Goal: Check status: Check status

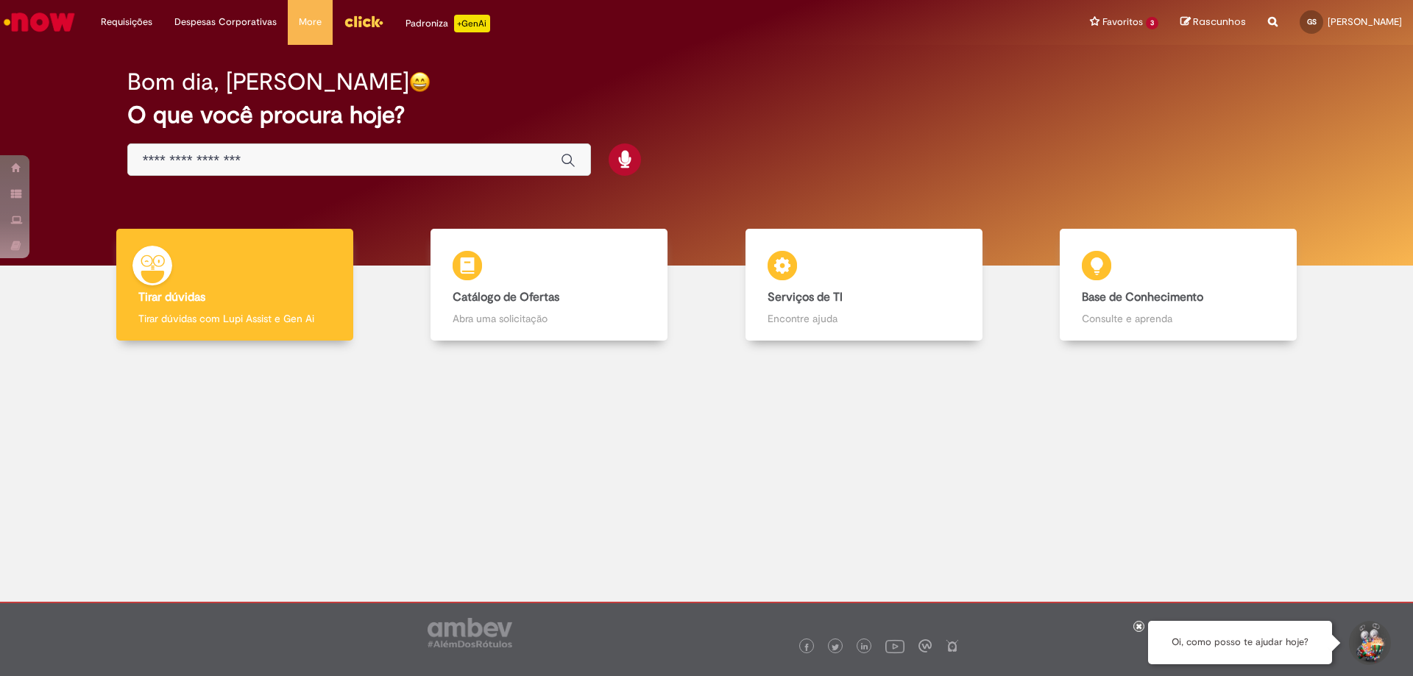
click at [232, 171] on div "Global" at bounding box center [359, 159] width 464 height 33
click at [248, 164] on input "Basta digitar aqui" at bounding box center [344, 160] width 403 height 17
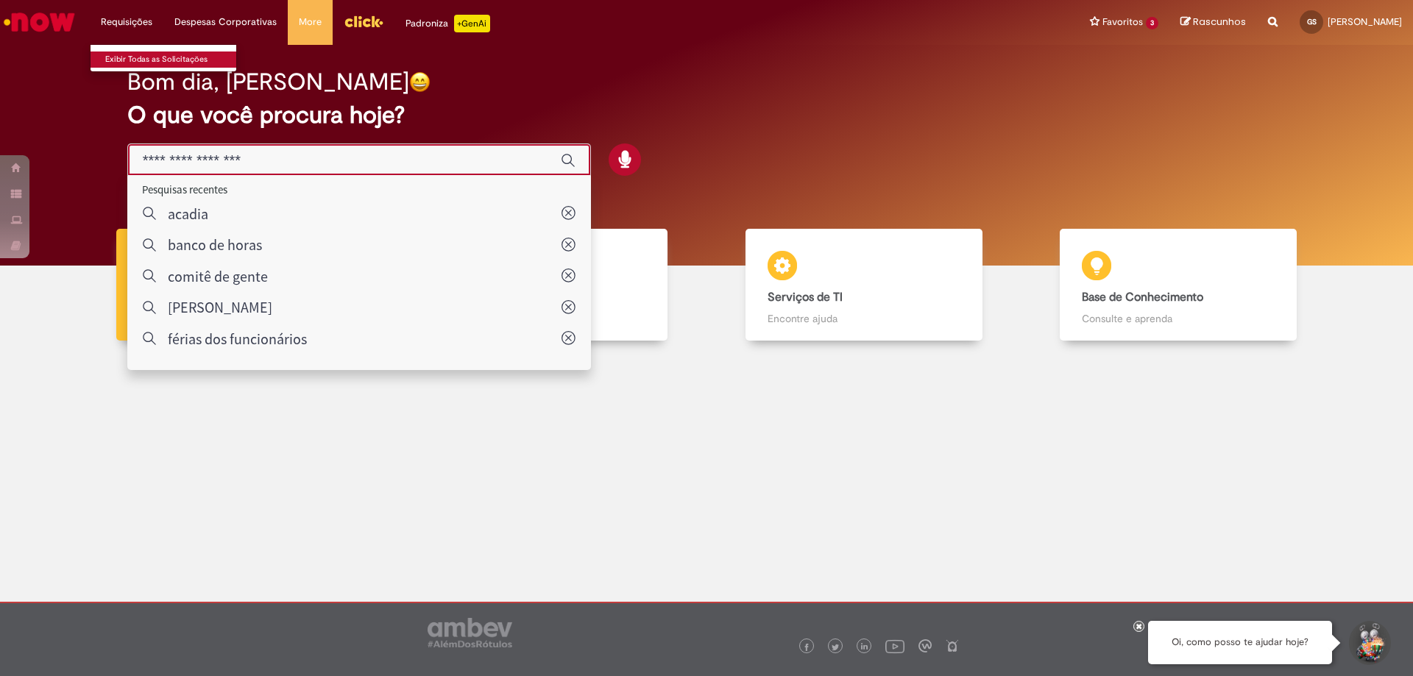
click at [118, 56] on link "Exibir Todas as Solicitações" at bounding box center [172, 60] width 162 height 16
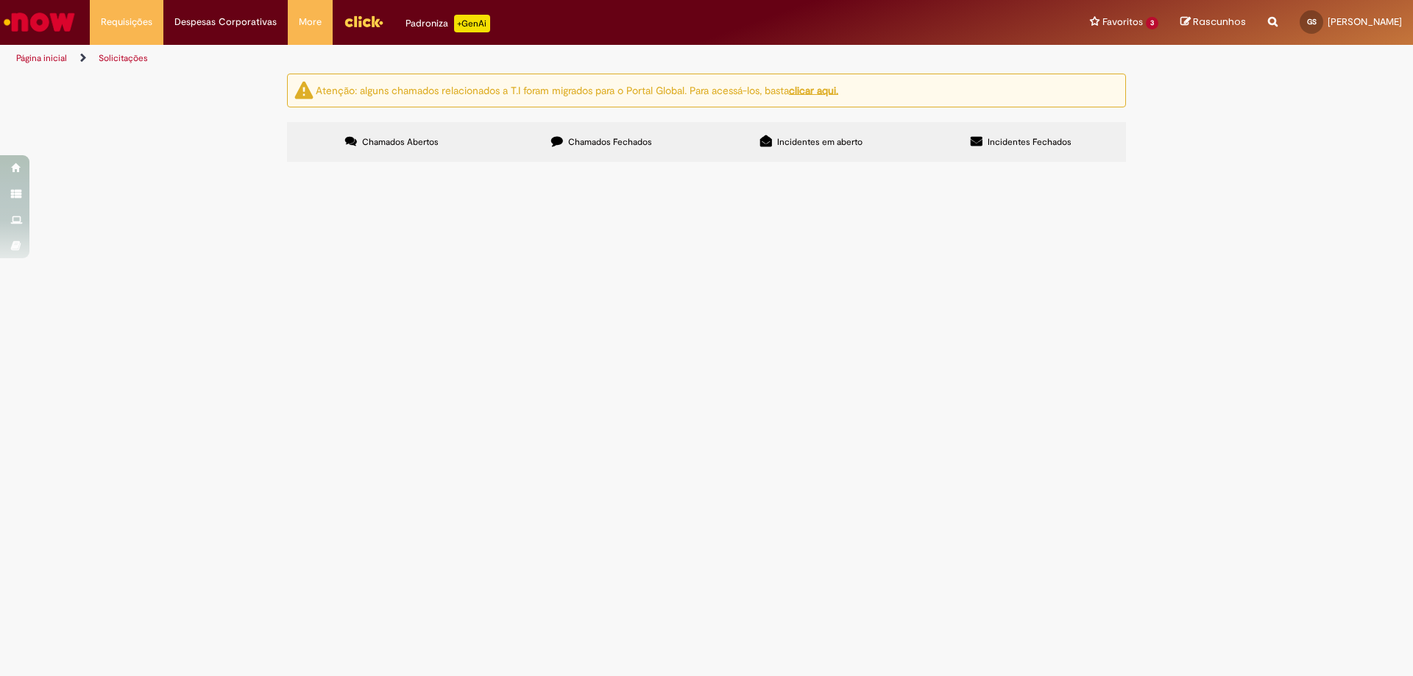
click at [630, 152] on label "Chamados Fechados" at bounding box center [602, 142] width 210 height 40
click at [1020, 136] on span "Incidentes Fechados" at bounding box center [1030, 142] width 84 height 12
click at [840, 127] on label "Incidentes em aberto" at bounding box center [811, 142] width 210 height 40
click at [625, 150] on label "Chamados Fechados" at bounding box center [602, 142] width 210 height 40
click at [0, 0] on input "Pesquisar" at bounding box center [0, 0] width 0 height 0
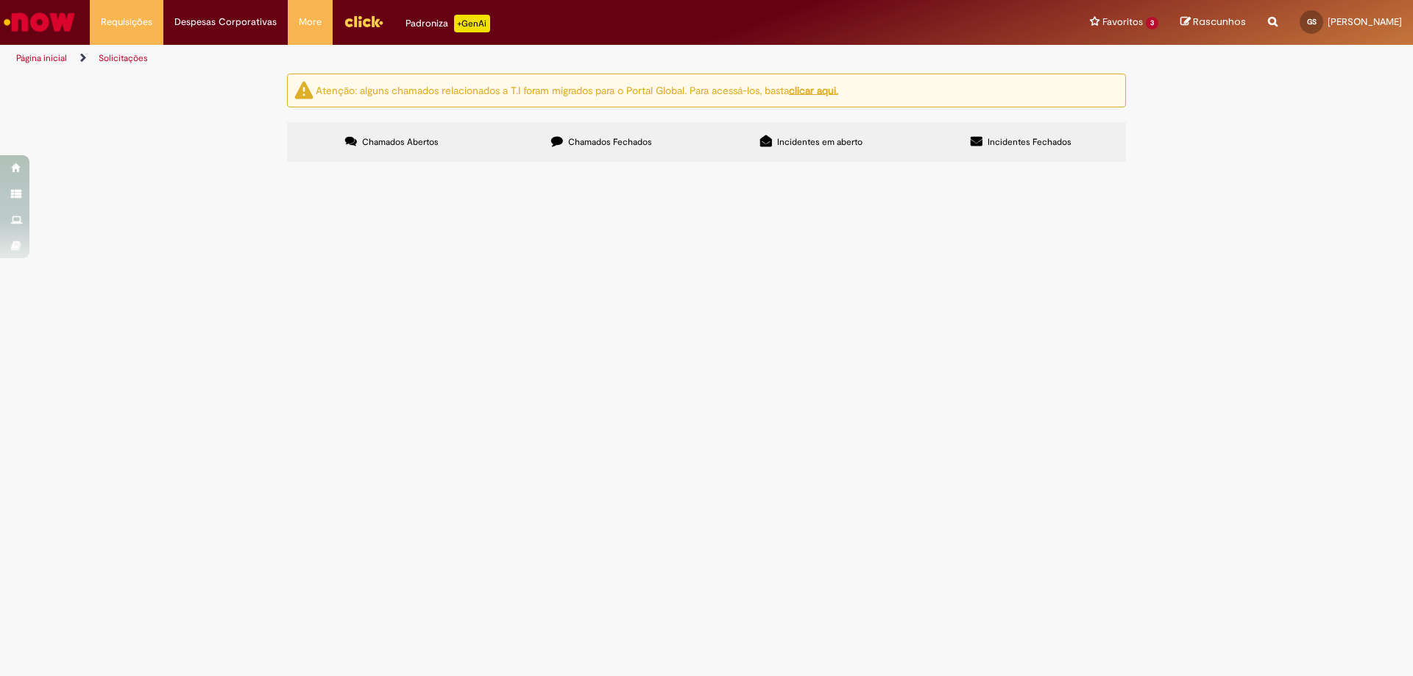
type input "*****"
click at [428, 132] on label "Chamados Abertos" at bounding box center [392, 142] width 210 height 40
click at [563, 146] on icon at bounding box center [557, 141] width 12 height 12
click at [0, 0] on input "Pesquisar" at bounding box center [0, 0] width 0 height 0
type input "***"
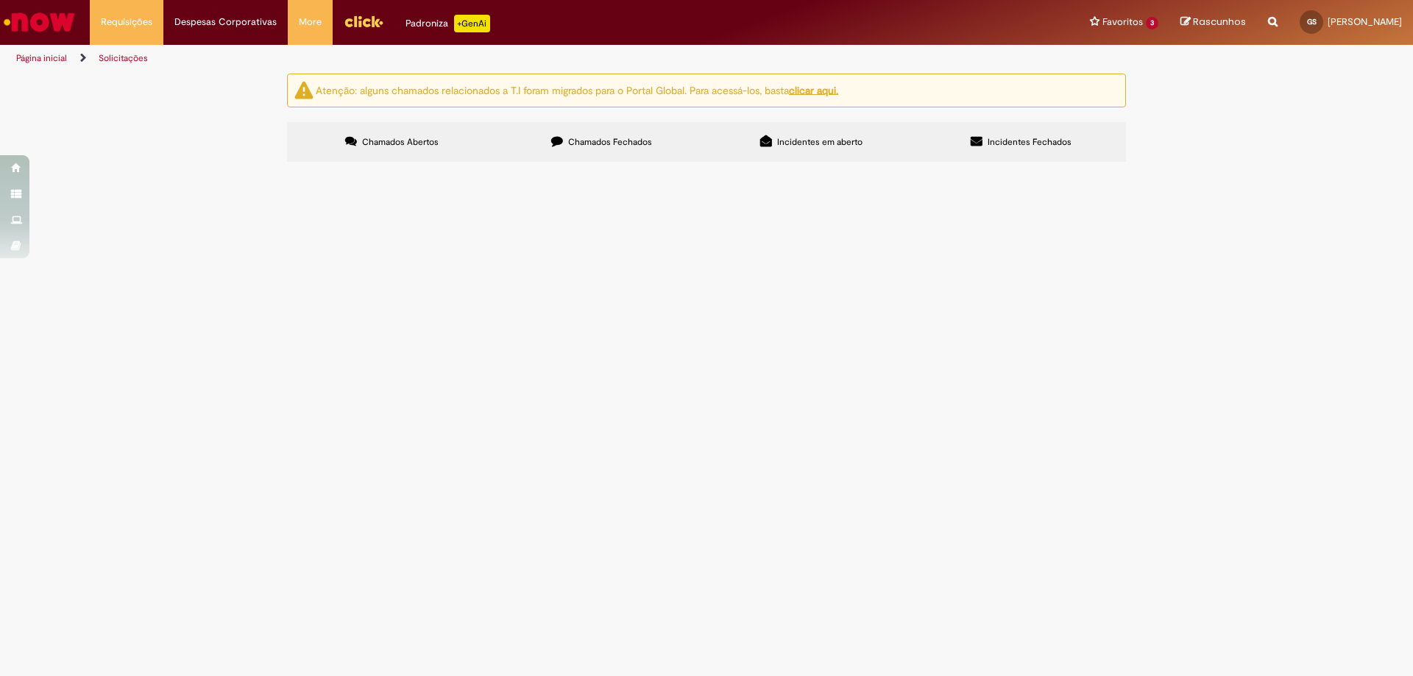
click at [0, 0] on section "Itens solicitados Exportar como PDF Exportar como Excel Exportar como CSV Itens…" at bounding box center [0, 0] width 0 height 0
click at [391, 160] on label "Chamados Abertos" at bounding box center [392, 142] width 210 height 40
click at [655, 147] on label "Chamados Fechados" at bounding box center [602, 142] width 210 height 40
click at [0, 0] on input "Pesquisar" at bounding box center [0, 0] width 0 height 0
type input "*******"
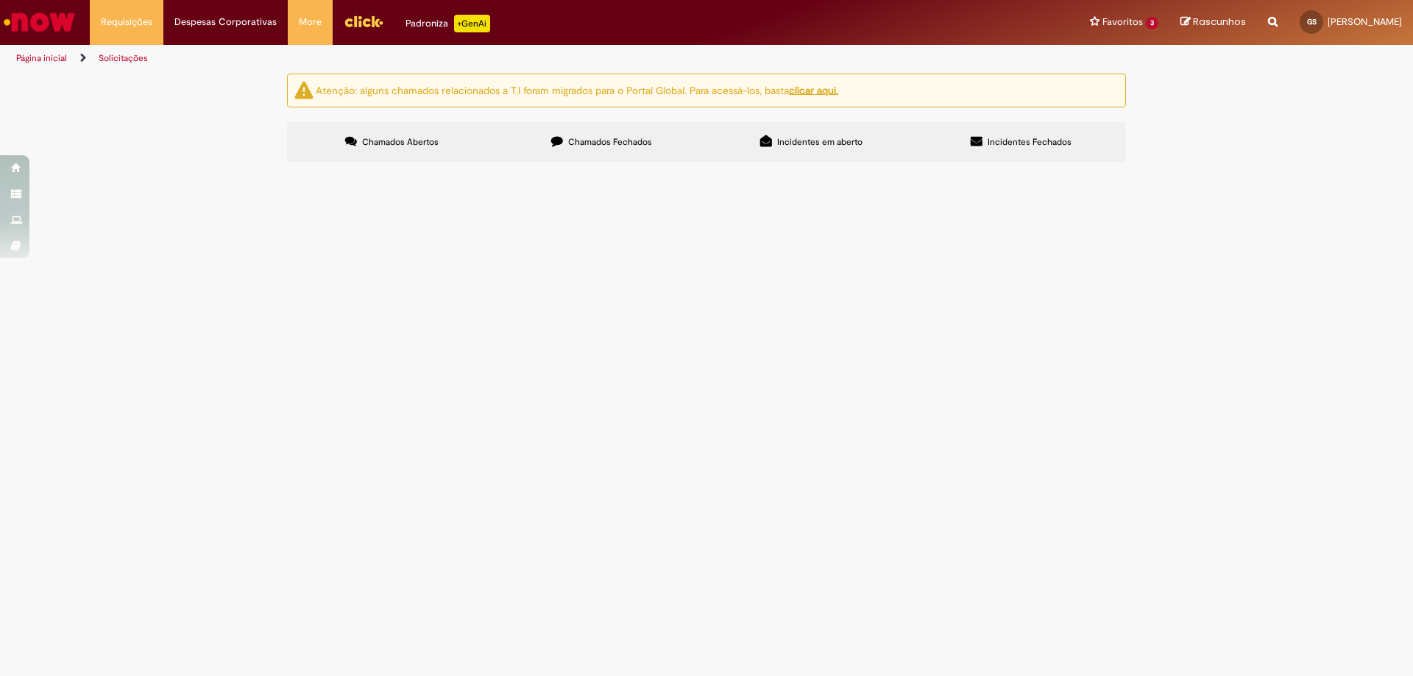
click at [0, 0] on span "Ponto não computou a entrada no dia em questão. Solicito ajuste pois ajustar ma…" at bounding box center [0, 0] width 0 height 0
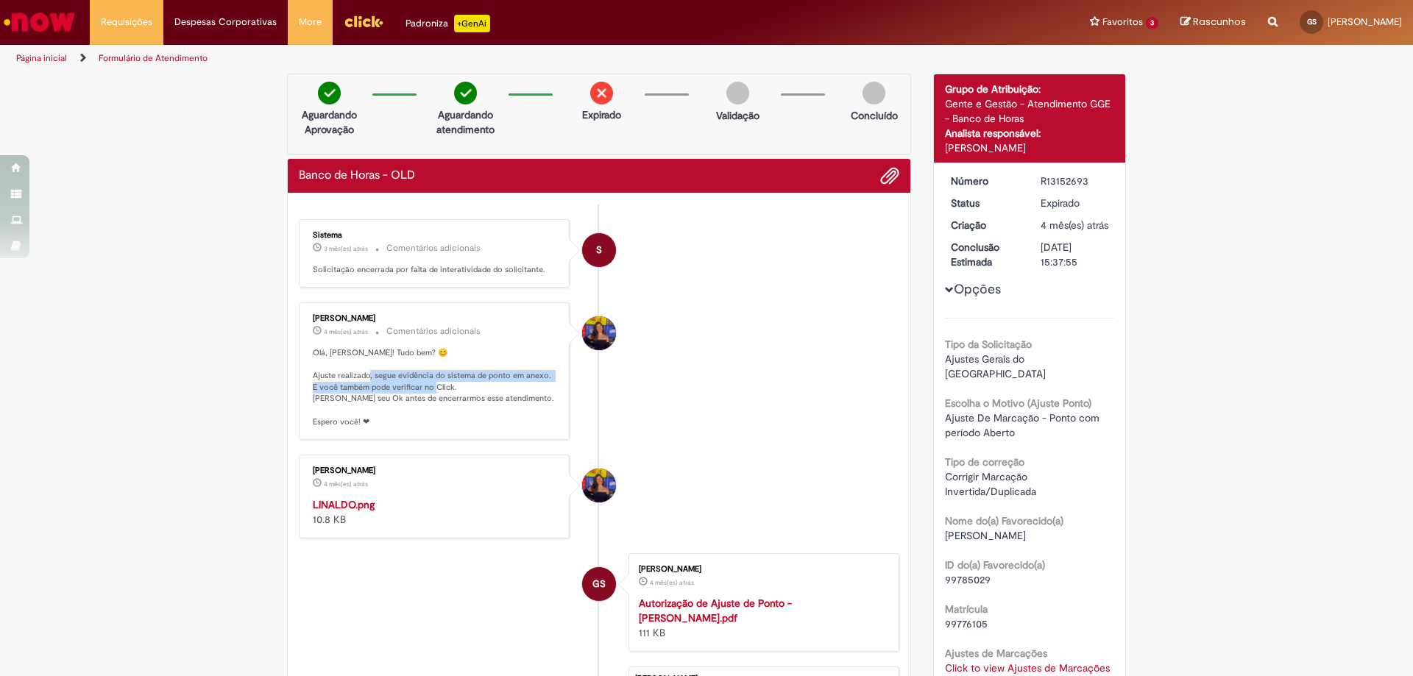
drag, startPoint x: 386, startPoint y: 375, endPoint x: 484, endPoint y: 393, distance: 99.5
click at [484, 393] on p "Olá, [PERSON_NAME]! Tudo bem? 😊 Ajuste realizado, segue evidência do sistema de…" at bounding box center [435, 387] width 245 height 81
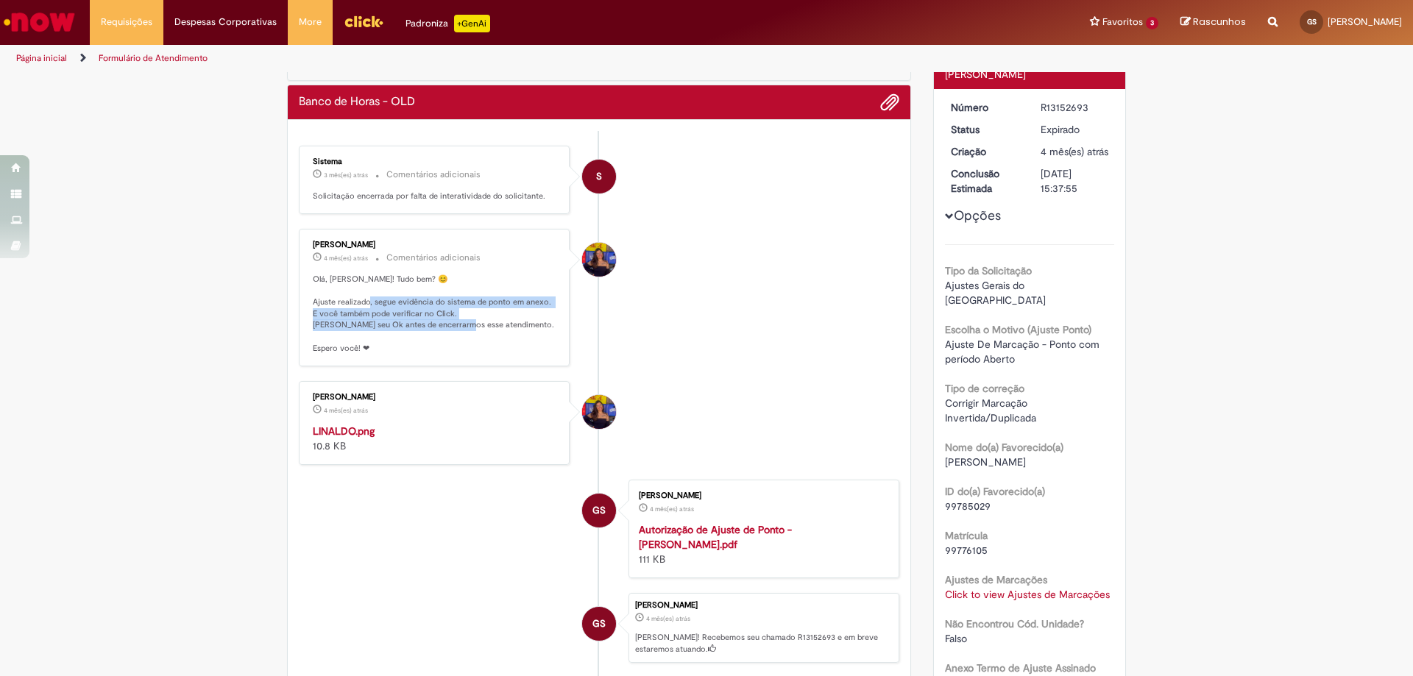
scroll to position [147, 0]
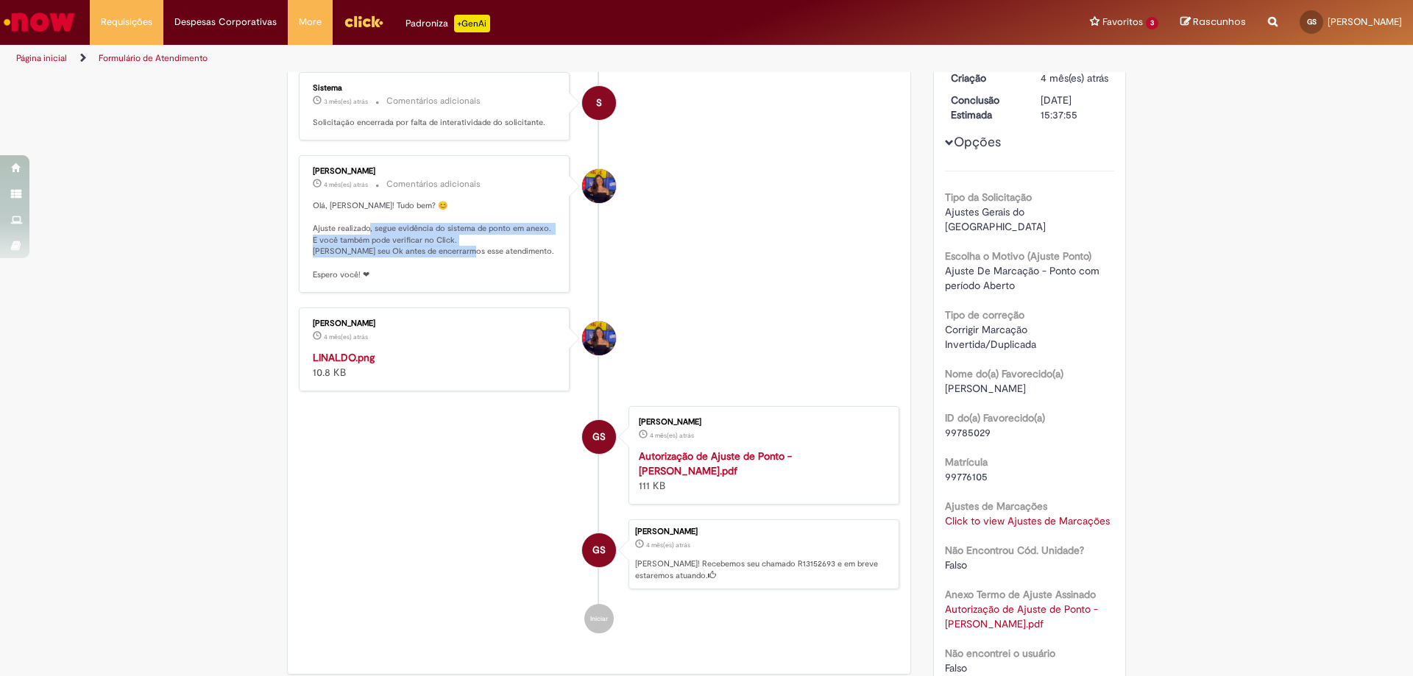
drag, startPoint x: 947, startPoint y: 383, endPoint x: 1013, endPoint y: 386, distance: 66.3
click at [1013, 386] on span "[PERSON_NAME]" at bounding box center [985, 388] width 81 height 13
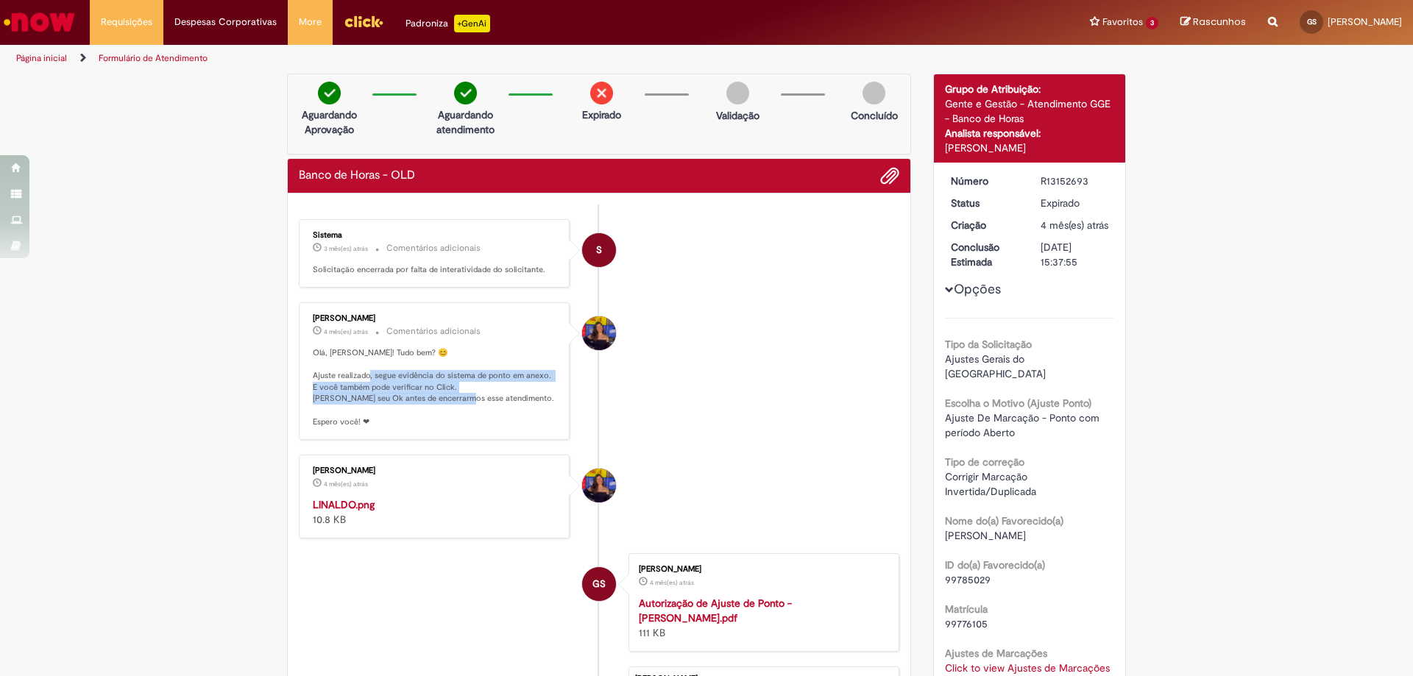
click at [43, 52] on li "Página inicial" at bounding box center [51, 58] width 81 height 27
click at [45, 57] on link "Página inicial" at bounding box center [41, 58] width 51 height 12
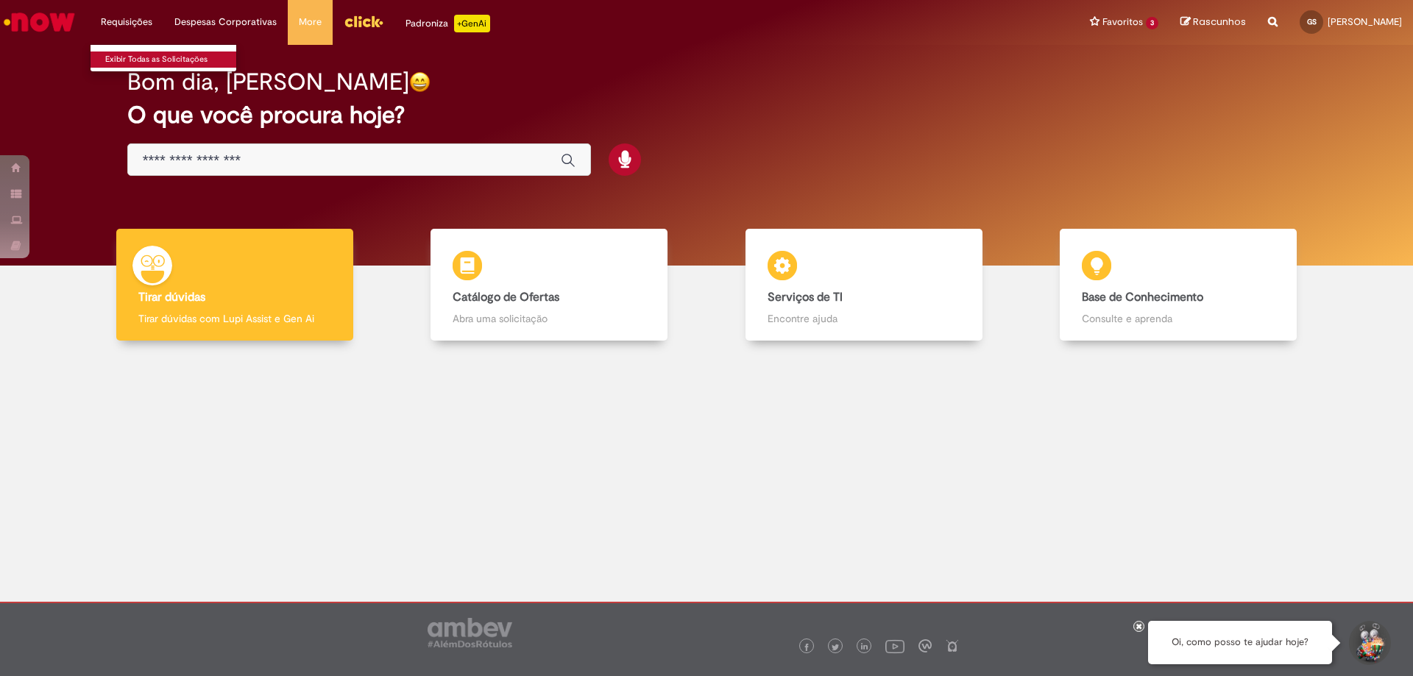
click at [130, 57] on link "Exibir Todas as Solicitações" at bounding box center [172, 60] width 162 height 16
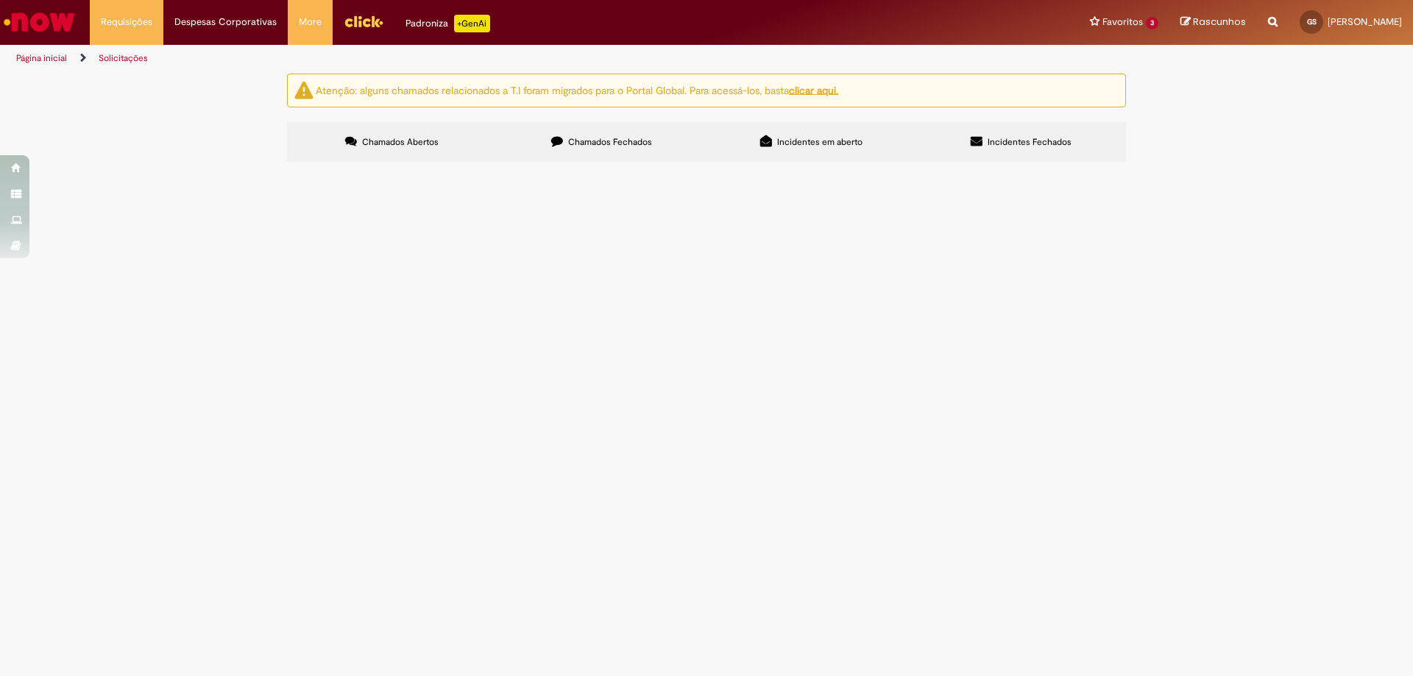
click at [584, 130] on label "Chamados Fechados" at bounding box center [602, 142] width 210 height 40
click at [383, 140] on span "Chamados Abertos" at bounding box center [400, 142] width 77 height 12
click at [645, 143] on span "Chamados Fechados" at bounding box center [610, 142] width 84 height 12
click at [0, 0] on th "Encerrado" at bounding box center [0, 0] width 0 height 0
click at [0, 0] on div "Encerrado" at bounding box center [0, 0] width 0 height 0
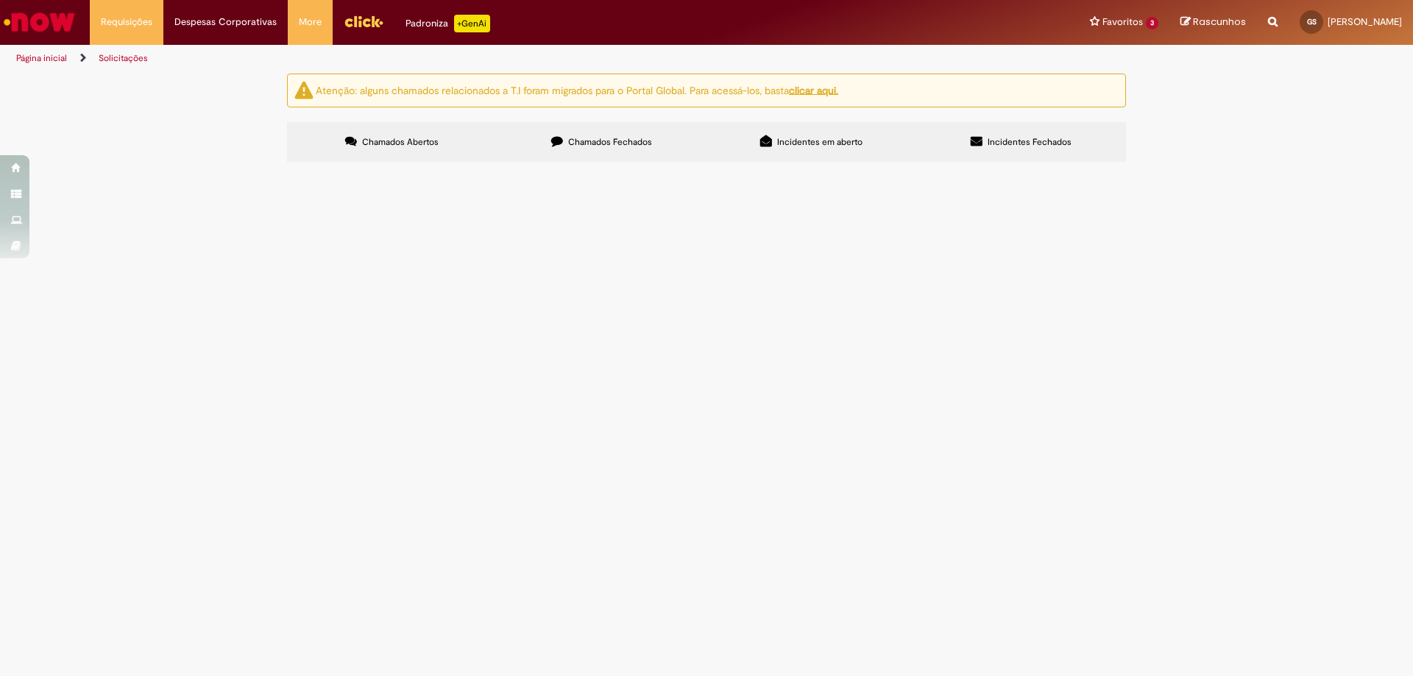
click at [0, 0] on div "Encerrado" at bounding box center [0, 0] width 0 height 0
click at [841, 145] on span "Incidentes em aberto" at bounding box center [819, 142] width 85 height 12
click at [1028, 136] on span "Incidentes Fechados" at bounding box center [1030, 142] width 84 height 12
click at [0, 0] on button at bounding box center [0, 0] width 0 height 0
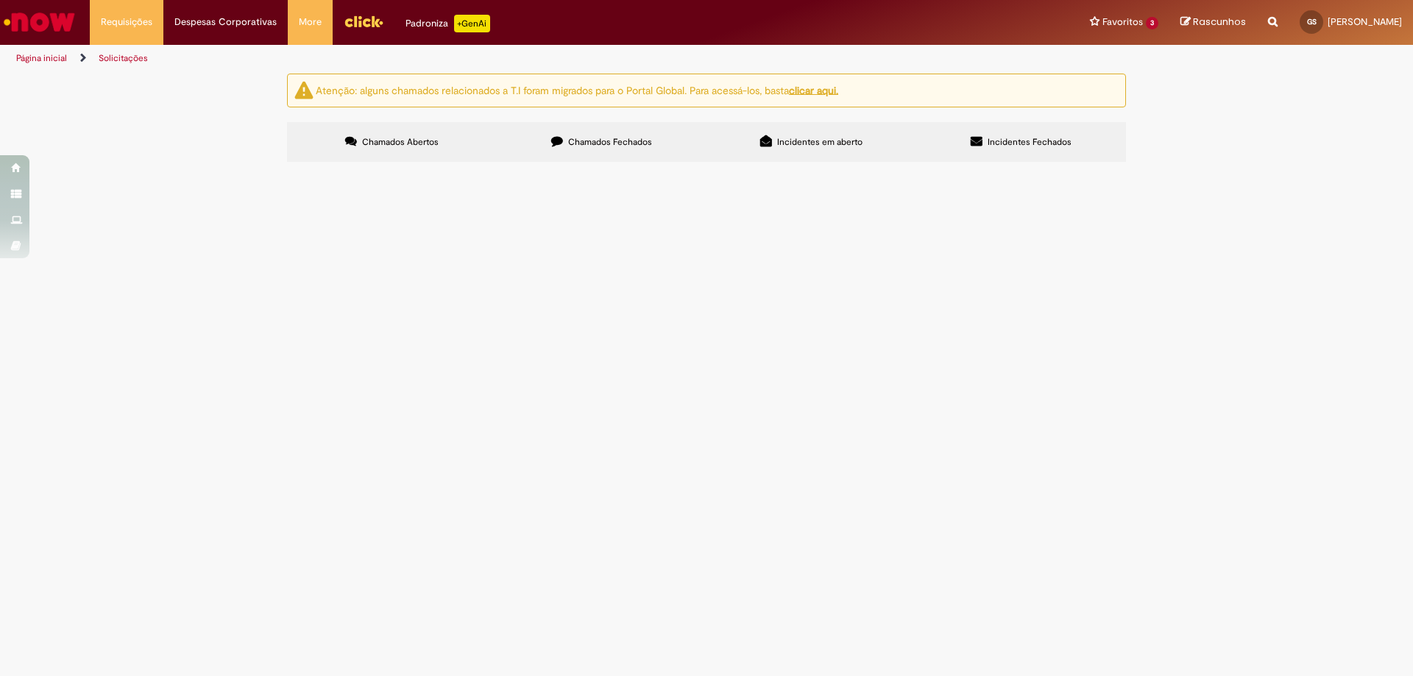
click at [401, 143] on span "Chamados Abertos" at bounding box center [400, 142] width 77 height 12
click at [631, 137] on span "Chamados Fechados" at bounding box center [610, 142] width 84 height 12
click at [0, 0] on span "Ponto não computou a entrada no dia em questão. Solicito ajuste pois ajustar ma…" at bounding box center [0, 0] width 0 height 0
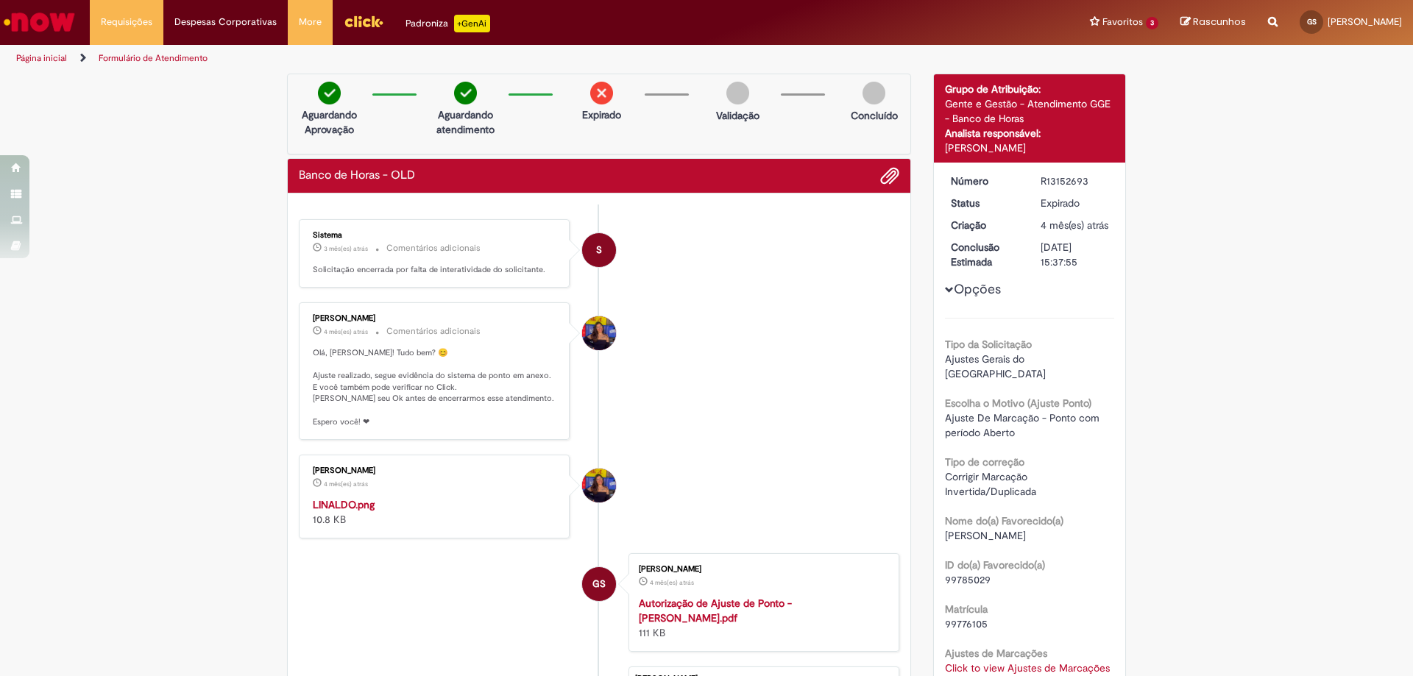
click at [71, 229] on div "Verificar Código de Barras Aguardando Aprovação Aguardando atendimento Expirado…" at bounding box center [706, 580] width 1413 height 1013
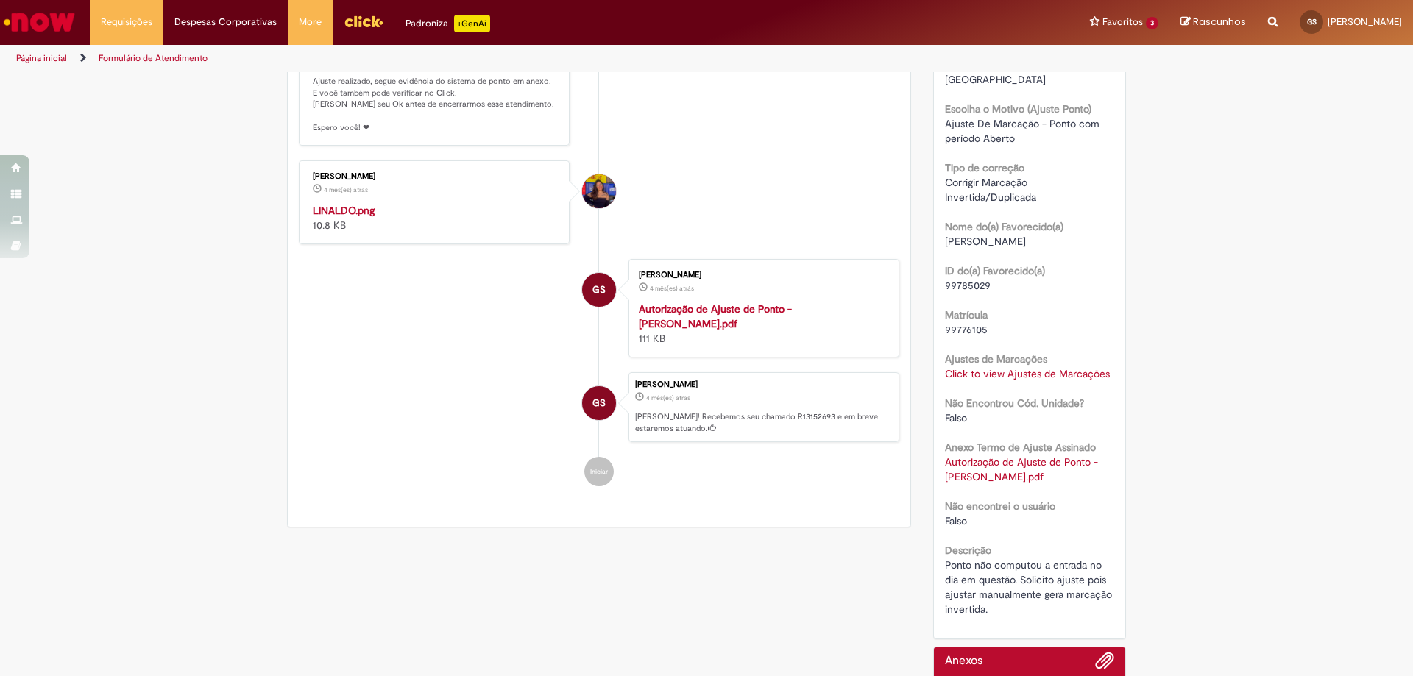
scroll to position [147, 0]
